Goal: Complete application form

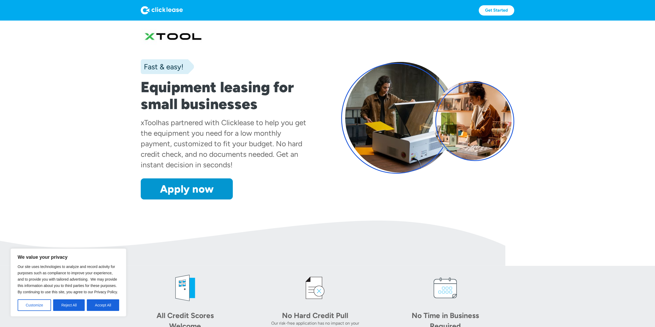
scroll to position [10, 0]
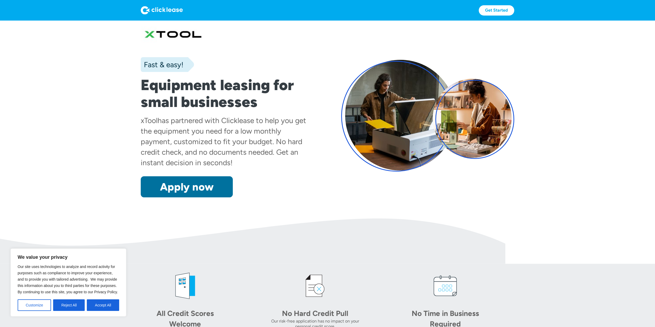
click at [202, 185] on link "Apply now" at bounding box center [187, 186] width 92 height 21
